Goal: Navigation & Orientation: Find specific page/section

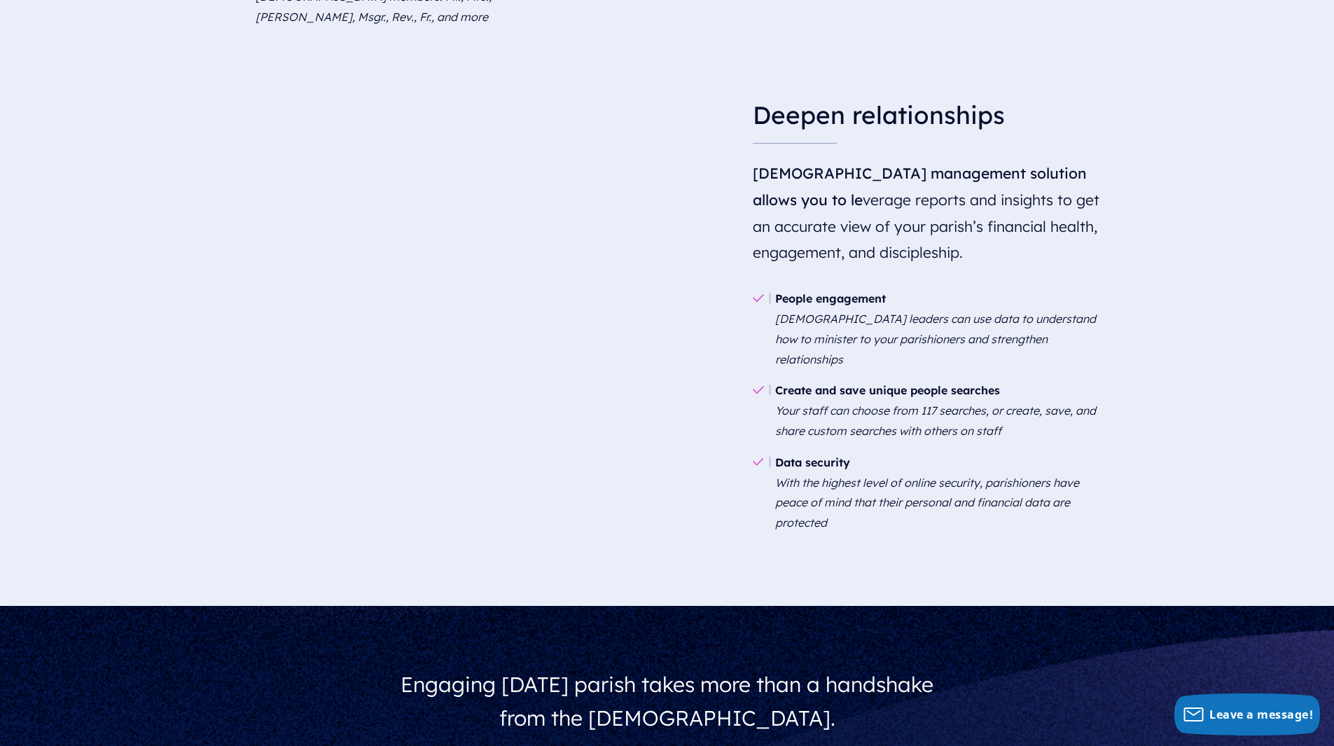
scroll to position [2857, 0]
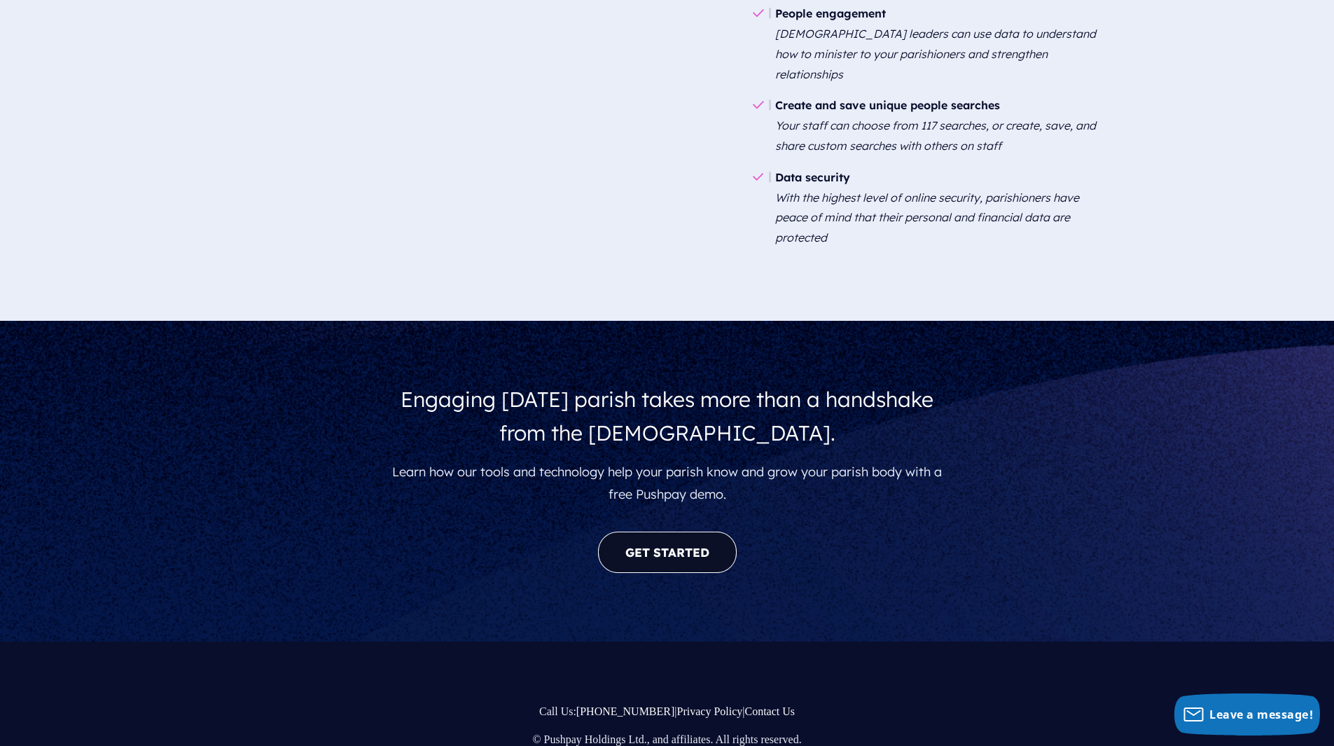
click at [624, 532] on link "GET STARTED" at bounding box center [667, 552] width 139 height 41
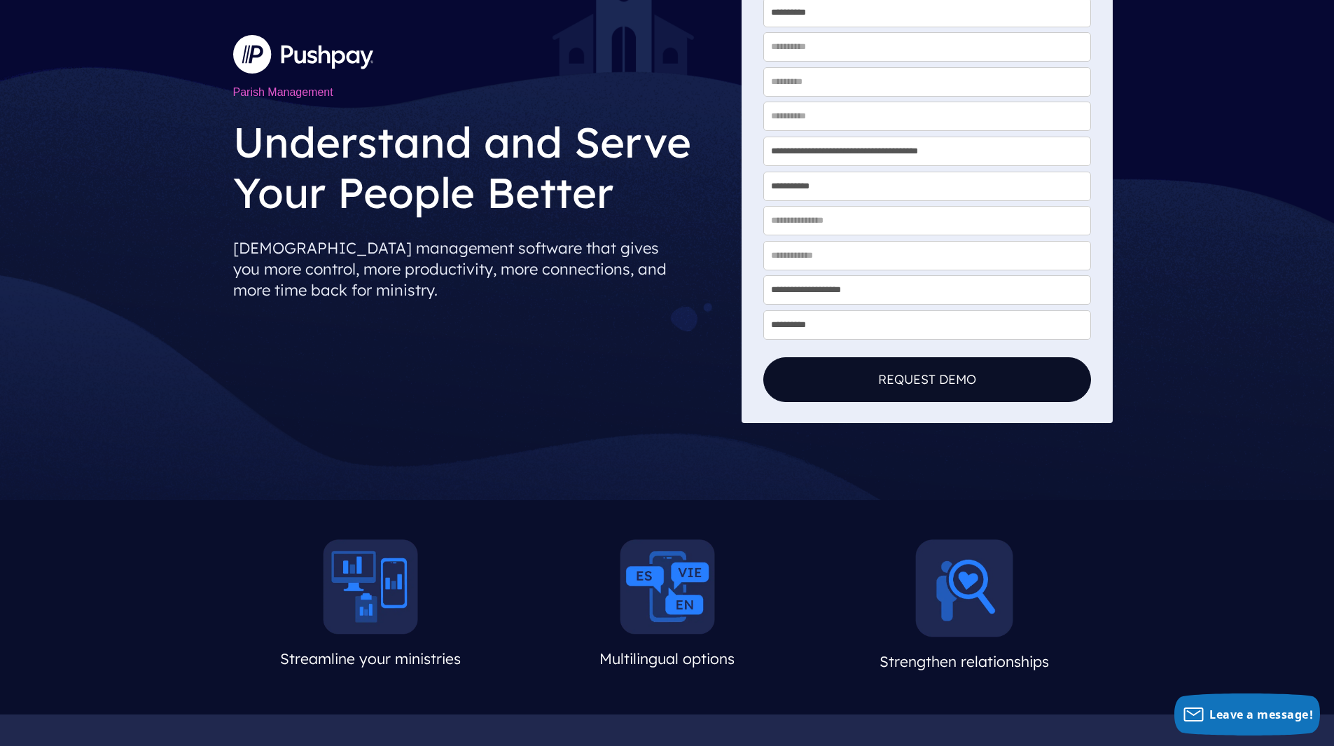
scroll to position [350, 0]
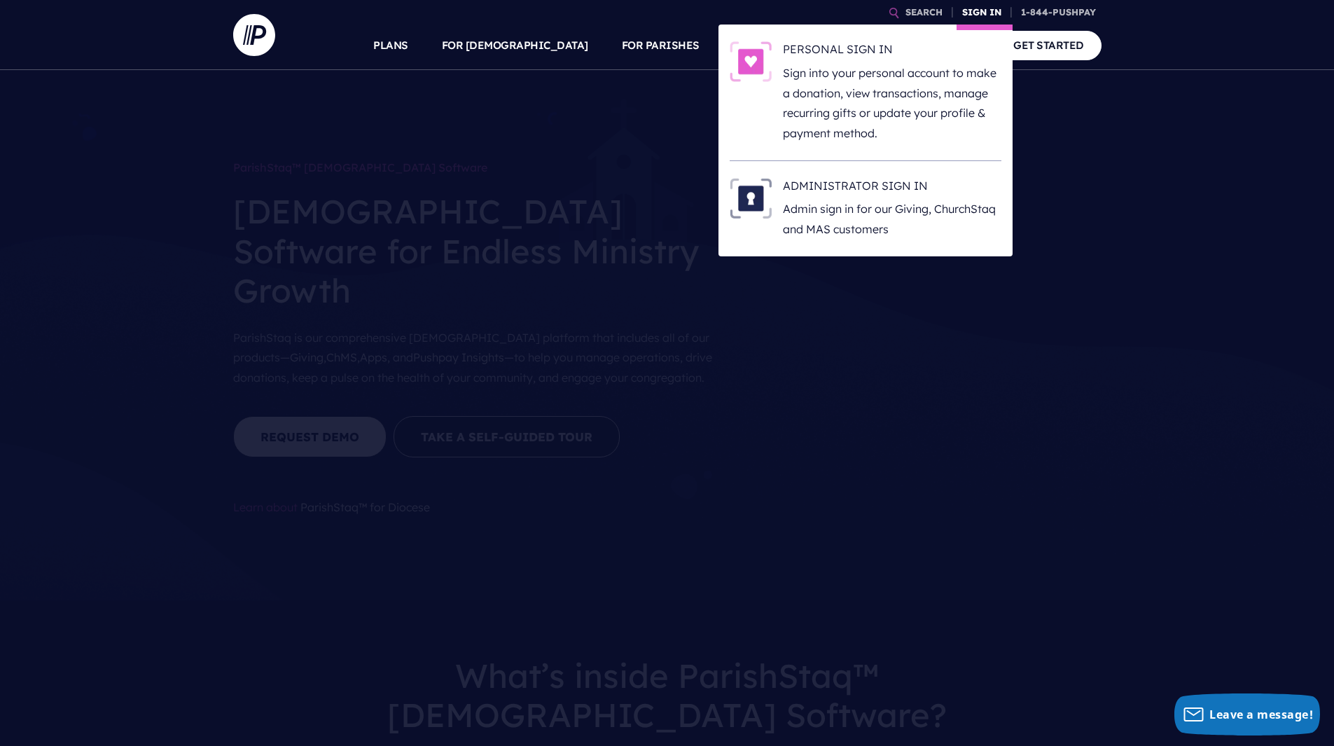
click at [993, 9] on link "SIGN IN" at bounding box center [982, 12] width 50 height 25
click at [978, 13] on link "SIGN IN" at bounding box center [982, 12] width 50 height 25
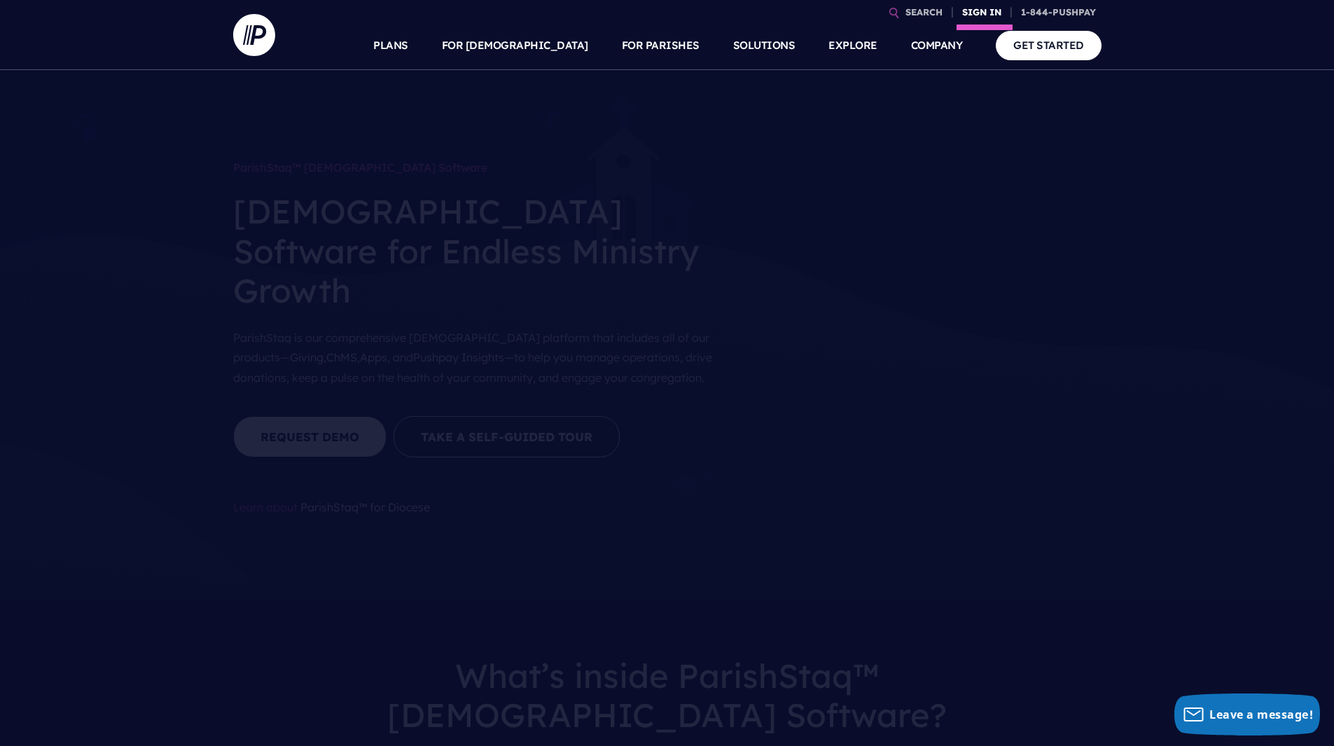
click at [977, 13] on link "SIGN IN" at bounding box center [982, 12] width 50 height 25
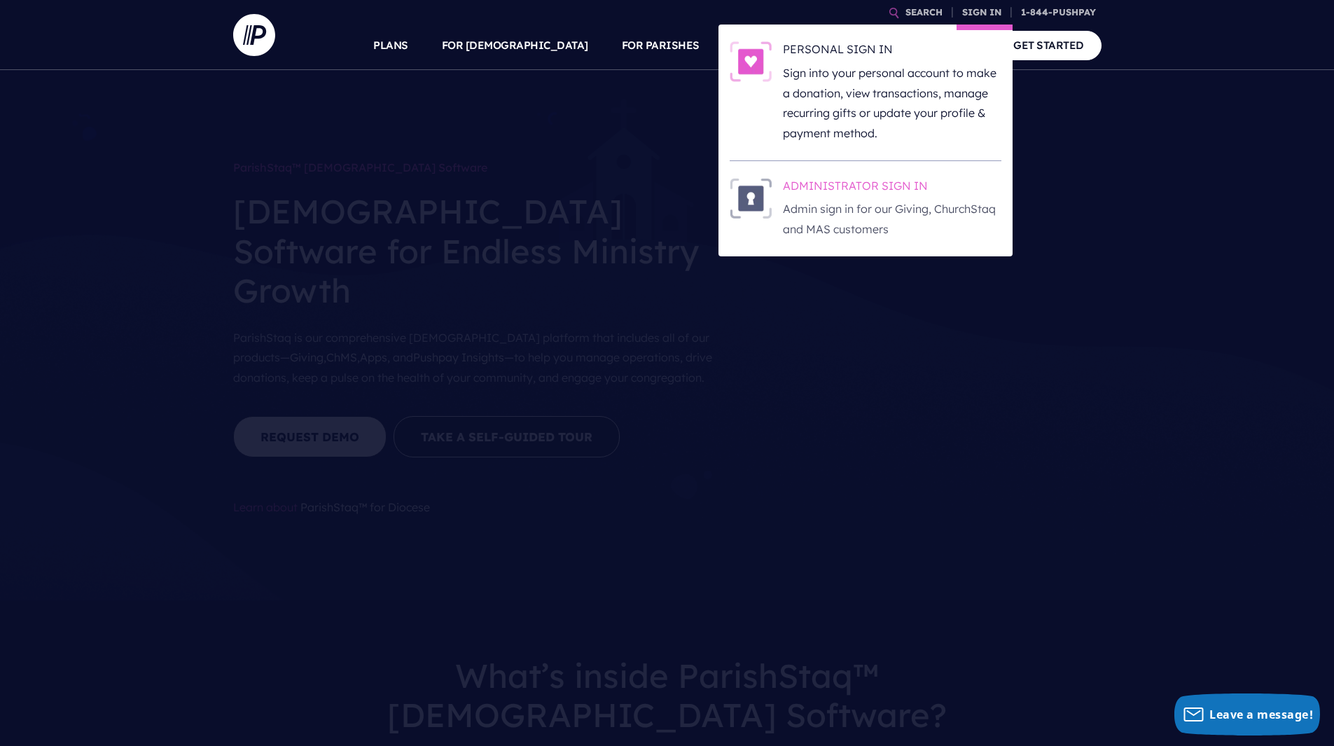
click at [895, 222] on p "Admin sign in for our Giving, ChurchStaq and MAS customers" at bounding box center [892, 219] width 219 height 41
